Goal: Information Seeking & Learning: Learn about a topic

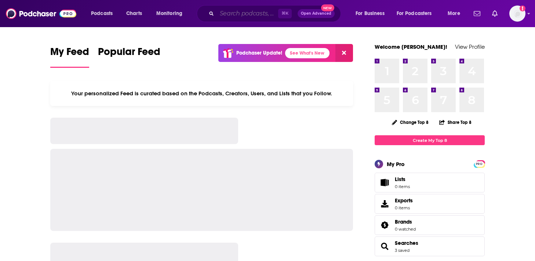
click at [231, 15] on input "Search podcasts, credits, & more..." at bounding box center [247, 14] width 61 height 12
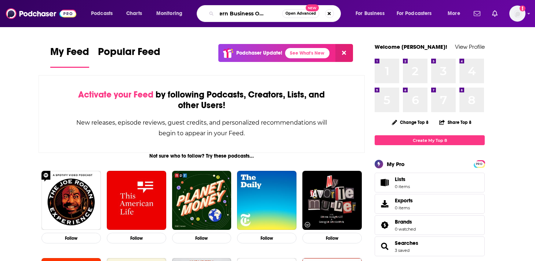
scroll to position [0, 19]
type input "Modern Business Operations"
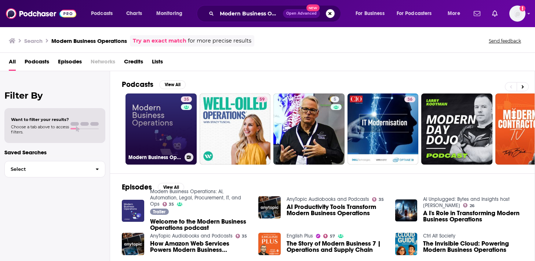
click at [177, 134] on link "35 Modern Business Operations: AI, Automation, Legal, Procurement, IT, and Ops" at bounding box center [161, 129] width 71 height 71
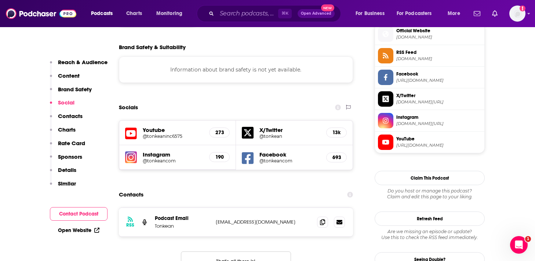
scroll to position [600, 0]
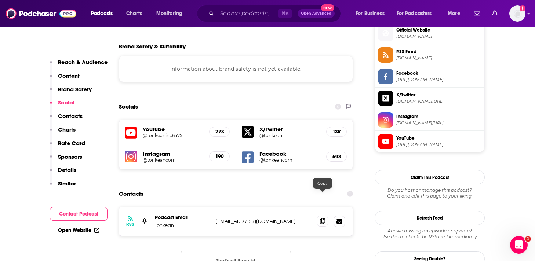
click at [320, 218] on icon at bounding box center [322, 221] width 5 height 6
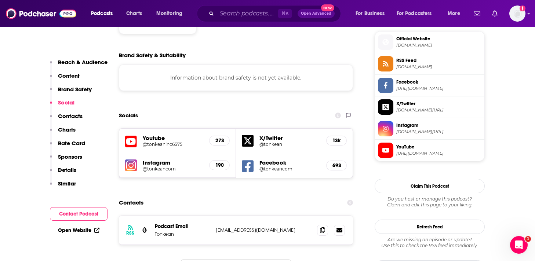
scroll to position [589, 0]
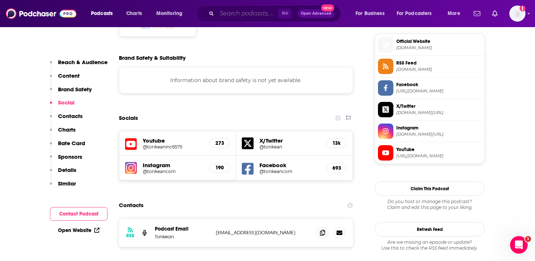
click at [228, 14] on input "Search podcasts, credits, & more..." at bounding box center [247, 14] width 61 height 12
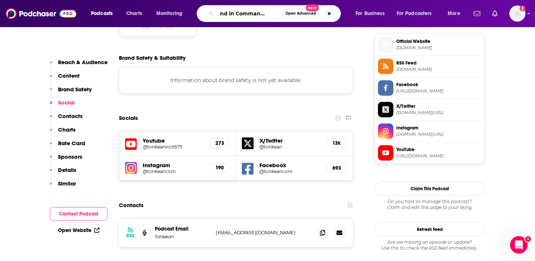
type input "Second in Command Podcas"
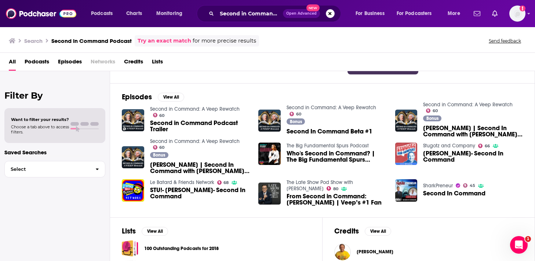
scroll to position [109, 0]
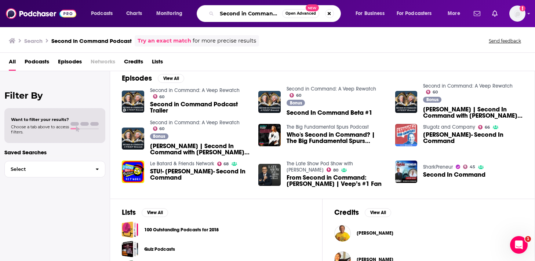
click at [256, 13] on input "Second in Command Podcast" at bounding box center [249, 14] width 65 height 12
click at [270, 14] on input "Second in Command Podcast" at bounding box center [249, 14] width 65 height 12
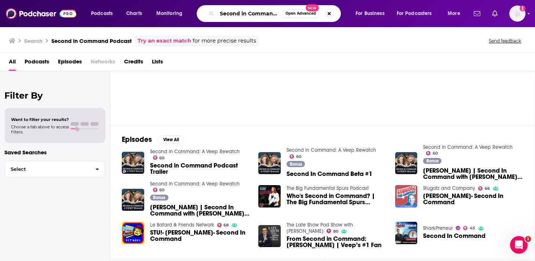
scroll to position [0, 0]
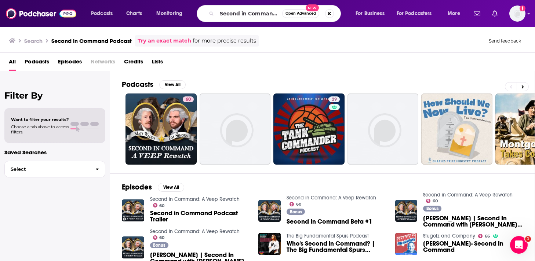
click at [44, 59] on span "Podcasts" at bounding box center [37, 63] width 25 height 15
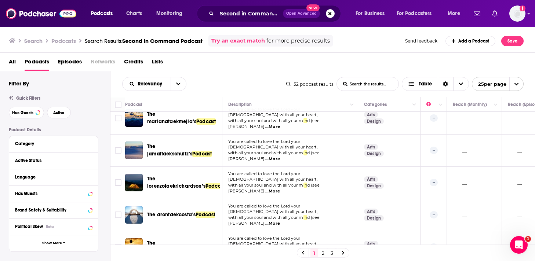
scroll to position [502, 0]
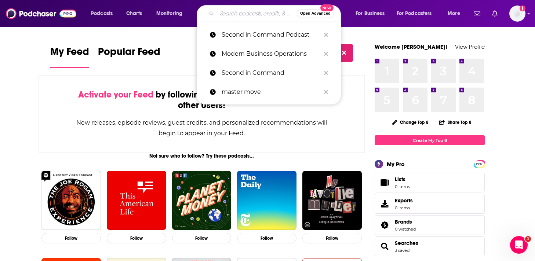
click at [249, 18] on input "Search podcasts, credits, & more..." at bounding box center [257, 14] width 80 height 12
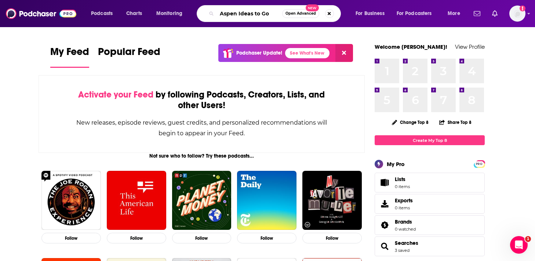
type input "Aspen Ideas to Go"
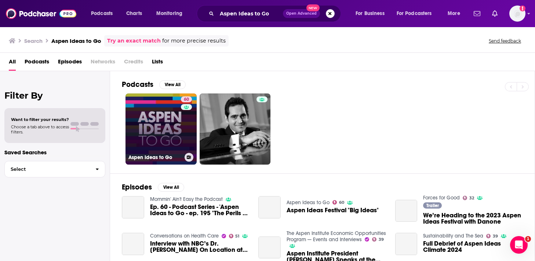
click at [177, 127] on link "60 Aspen Ideas to Go" at bounding box center [161, 129] width 71 height 71
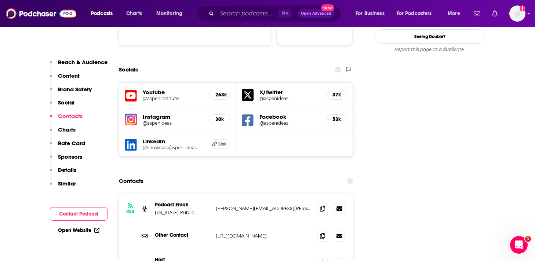
scroll to position [853, 0]
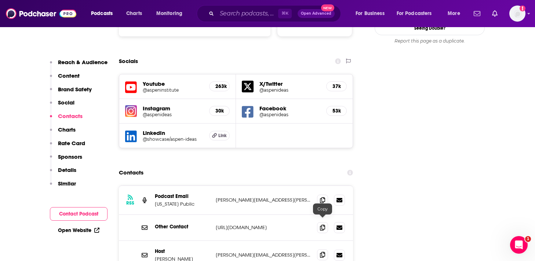
click at [323, 250] on span at bounding box center [322, 255] width 11 height 11
